Goal: Information Seeking & Learning: Learn about a topic

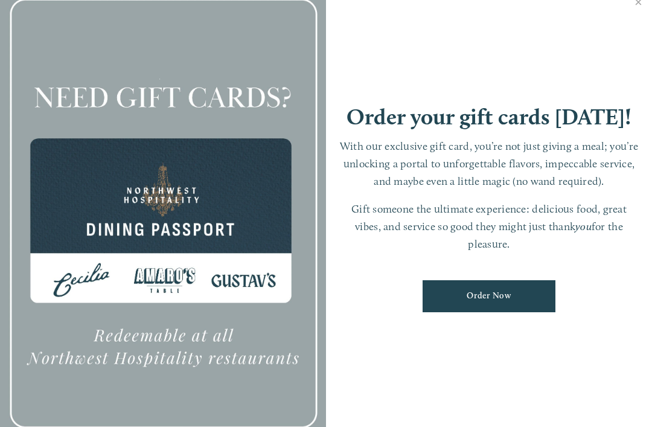
scroll to position [25, 0]
click at [633, 18] on link "Close" at bounding box center [639, 4] width 24 height 34
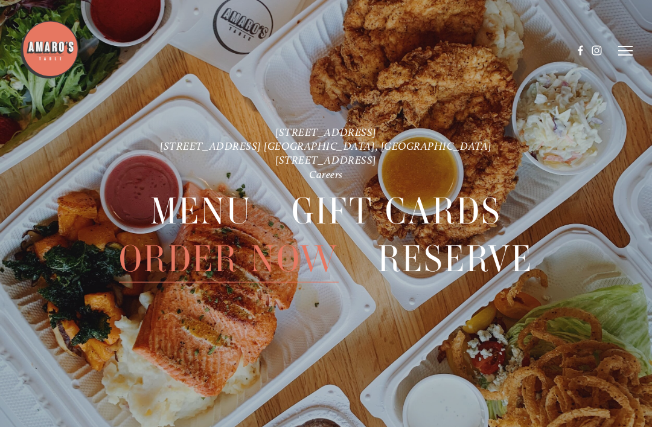
click at [622, 54] on icon at bounding box center [625, 50] width 14 height 11
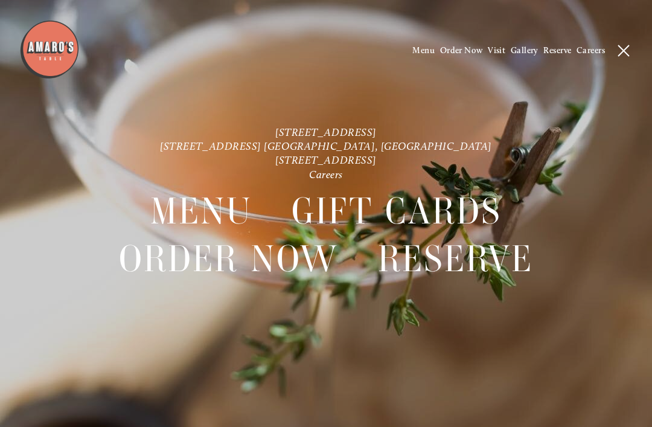
click at [223, 216] on span "Menu" at bounding box center [201, 211] width 102 height 47
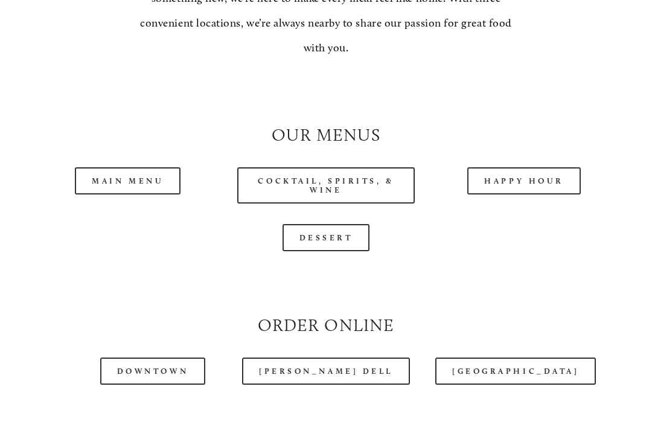
scroll to position [971, 0]
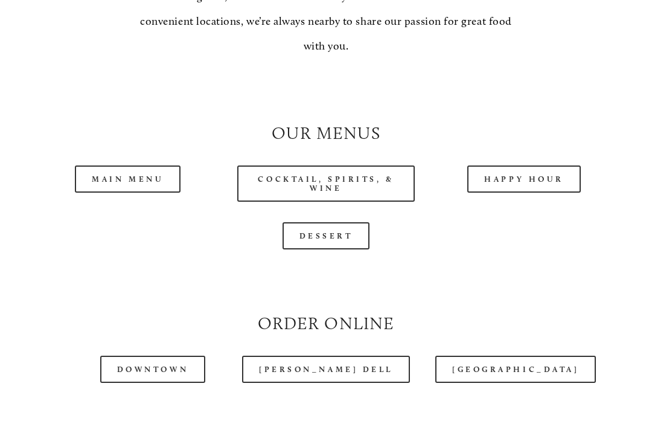
click at [542, 177] on link "Happy Hour" at bounding box center [524, 179] width 114 height 27
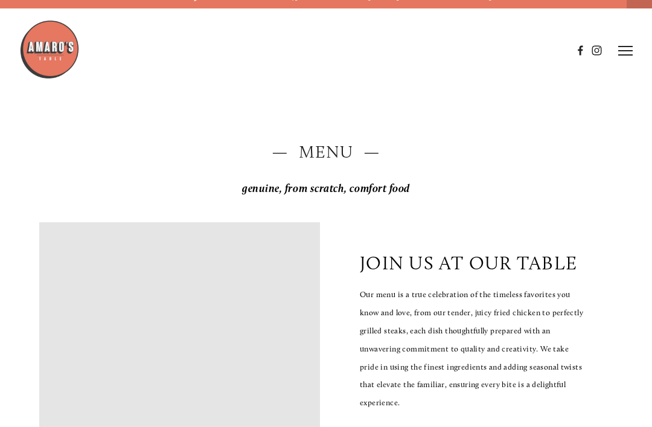
scroll to position [0, 0]
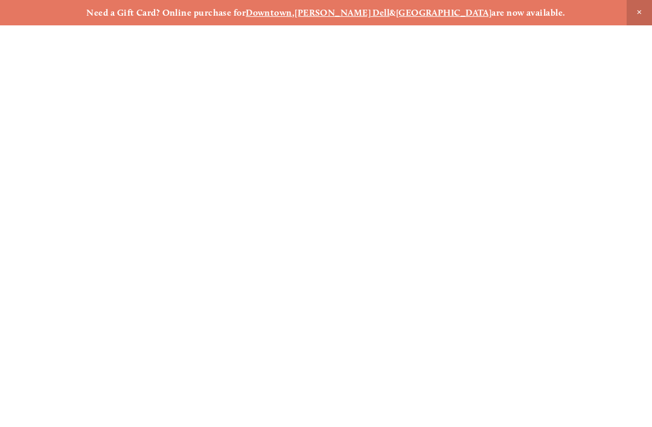
scroll to position [25, 0]
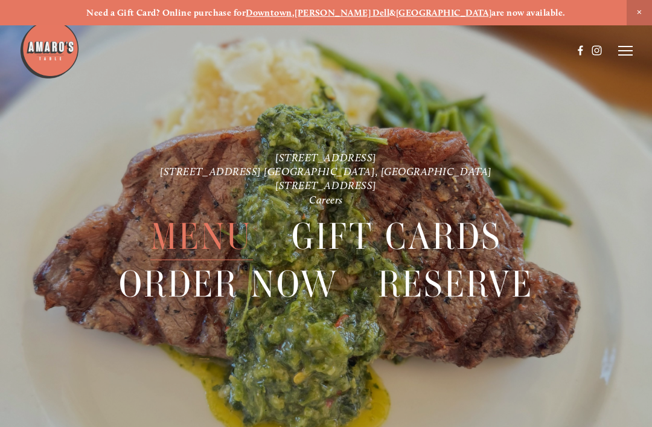
scroll to position [25, 0]
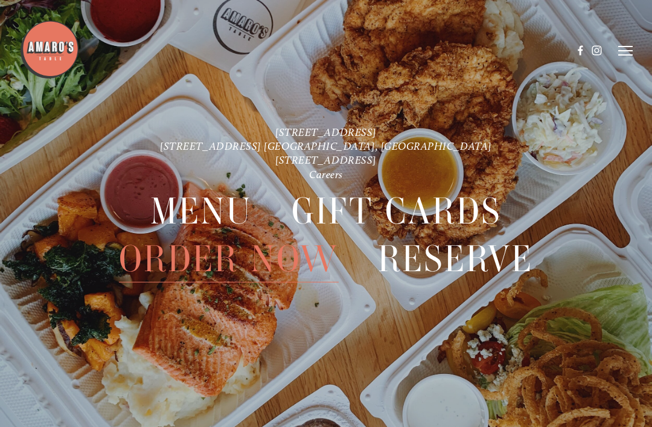
click at [214, 211] on span "Menu" at bounding box center [201, 211] width 102 height 47
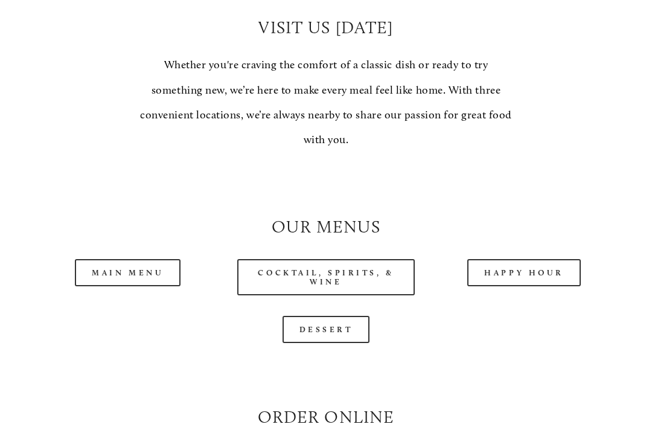
scroll to position [906, 0]
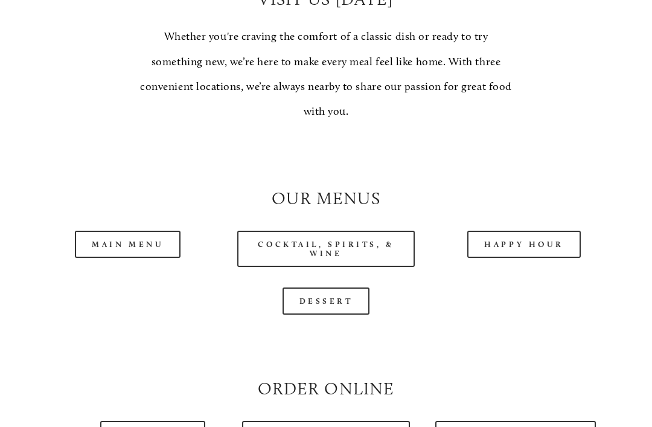
click at [535, 244] on link "Happy Hour" at bounding box center [524, 244] width 114 height 27
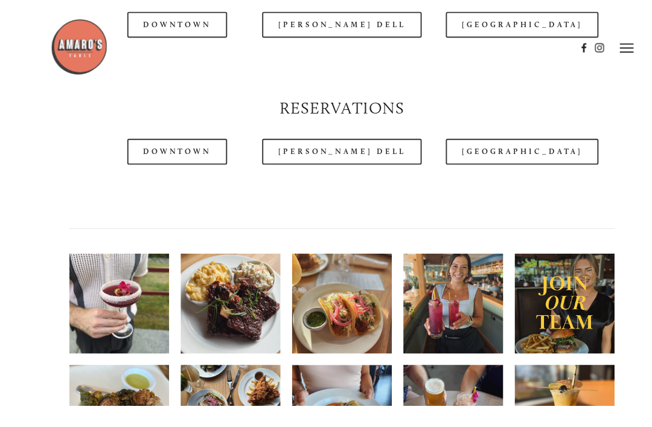
scroll to position [1371, 0]
